Goal: Transaction & Acquisition: Purchase product/service

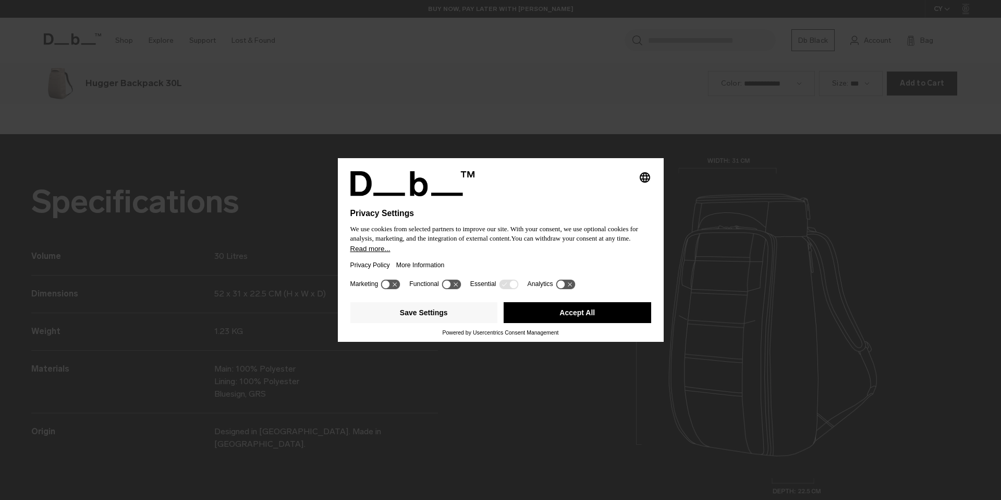
scroll to position [1499, 0]
